Goal: Find specific page/section

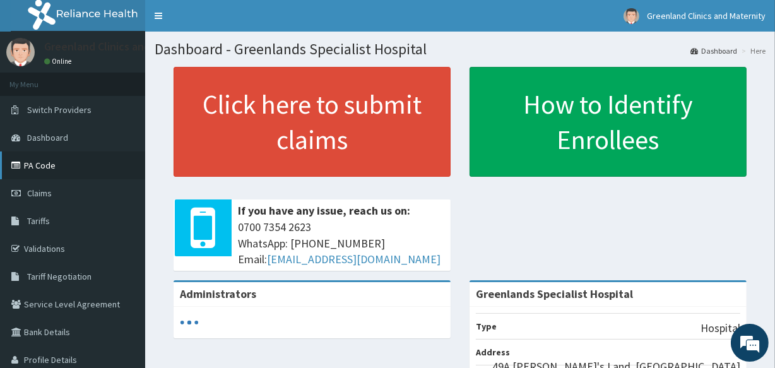
click at [46, 170] on link "PA Code" at bounding box center [72, 166] width 145 height 28
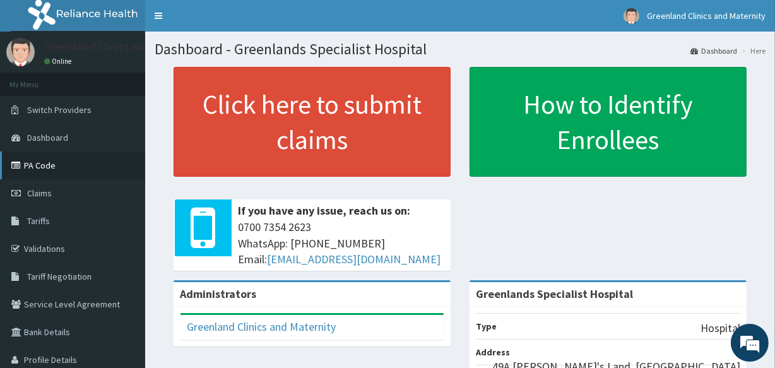
click at [46, 169] on link "PA Code" at bounding box center [72, 166] width 145 height 28
